Goal: Find specific page/section: Find specific page/section

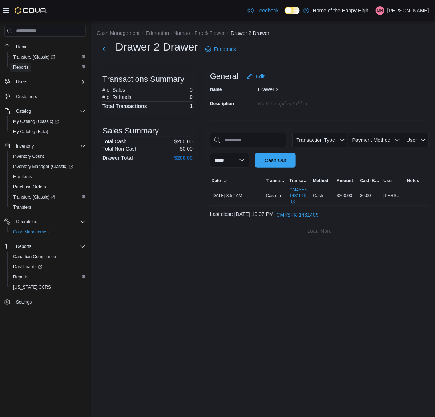
click at [19, 68] on span "Reports" at bounding box center [20, 67] width 15 height 6
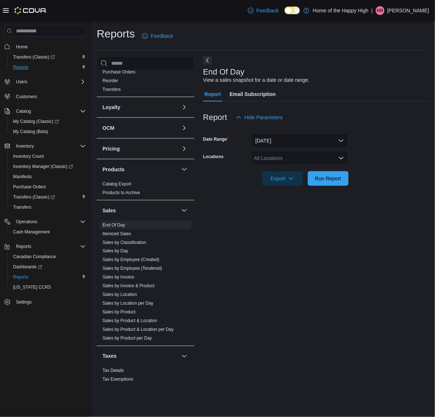
scroll to position [267, 0]
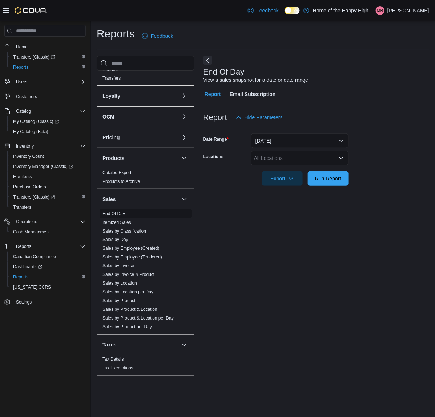
click at [119, 211] on link "End Of Day" at bounding box center [114, 213] width 23 height 5
